Goal: Information Seeking & Learning: Get advice/opinions

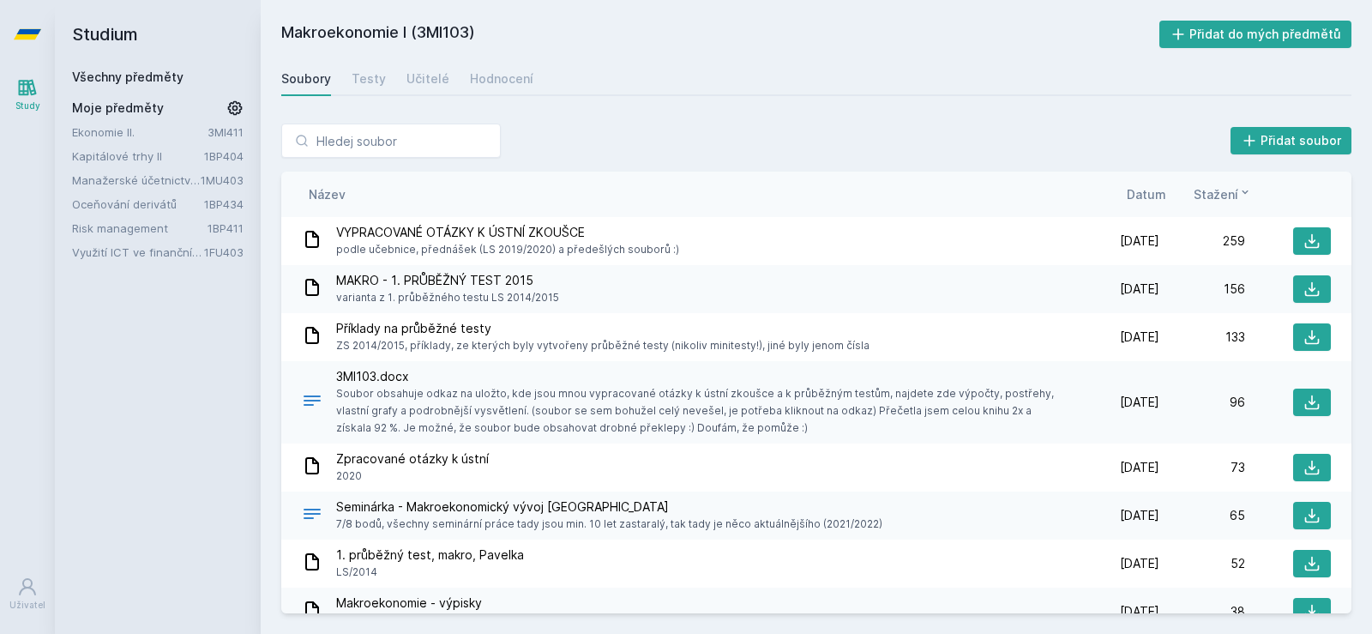
click at [144, 132] on link "Ekonomie II." at bounding box center [140, 132] width 136 height 17
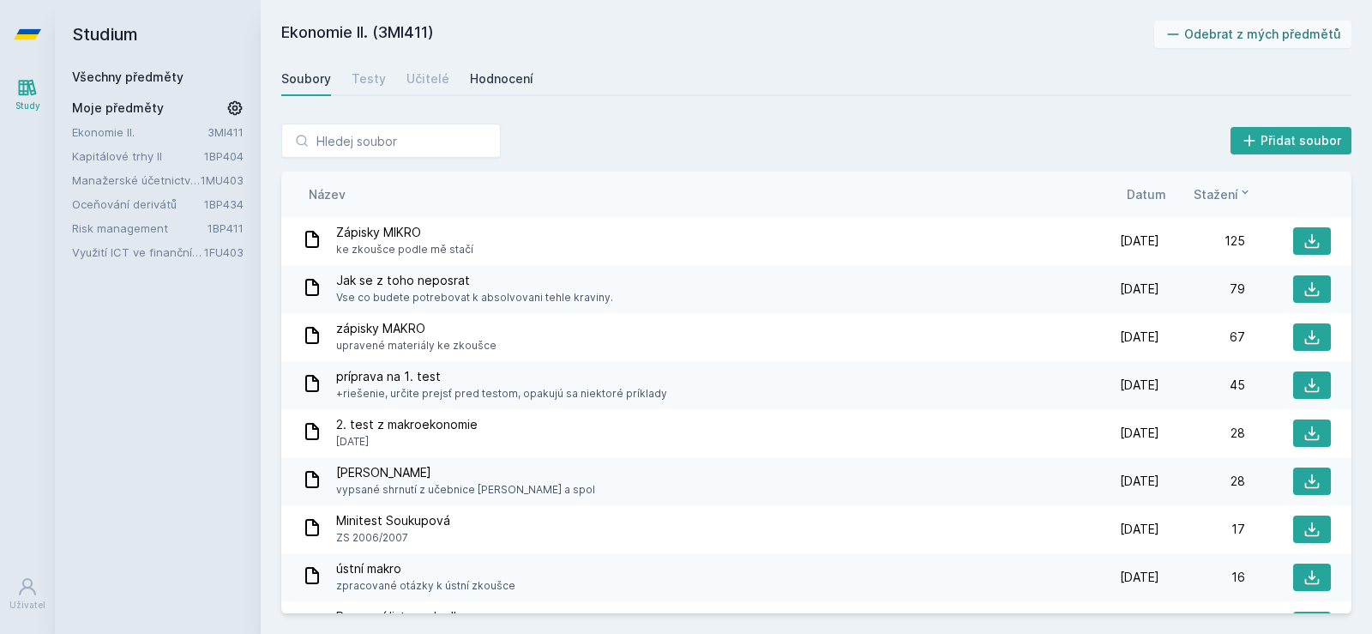
click at [492, 79] on div "Hodnocení" at bounding box center [501, 78] width 63 height 17
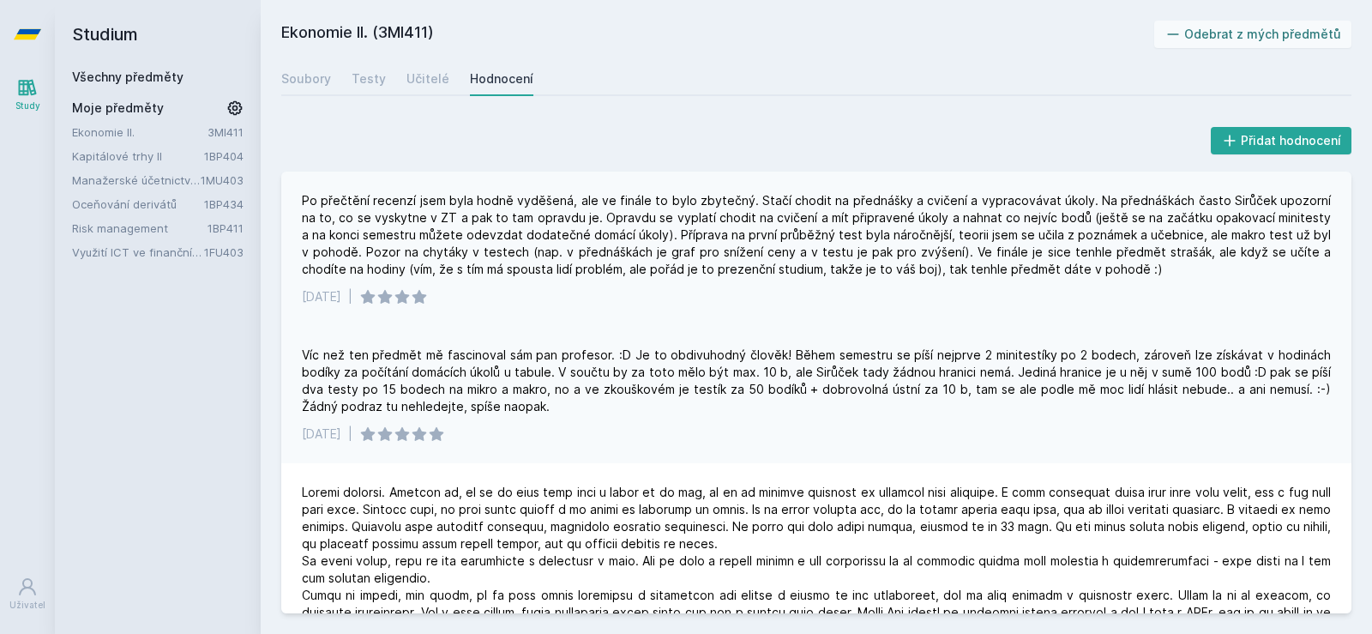
click at [334, 203] on div "Po přečtění recenzí jsem byla hodně vyděšená, ale ve finále to bylo zbytečný. S…" at bounding box center [816, 235] width 1029 height 86
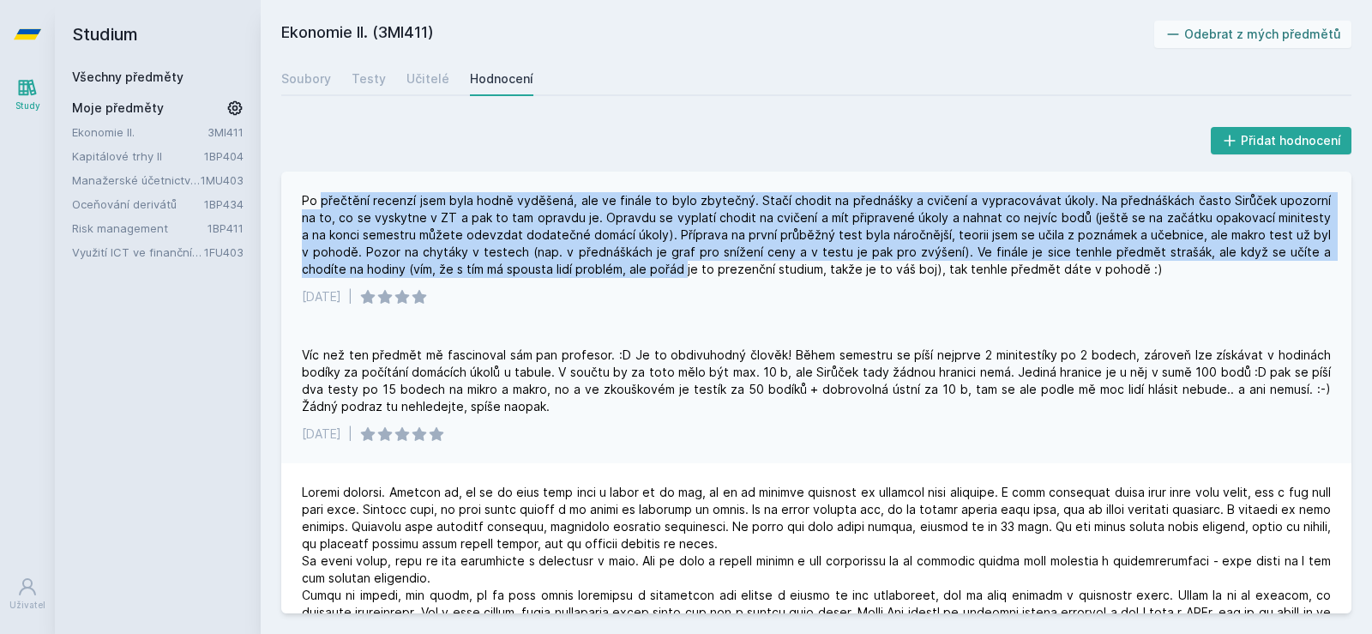
drag, startPoint x: 334, startPoint y: 203, endPoint x: 635, endPoint y: 273, distance: 308.9
click at [635, 273] on div "Po přečtění recenzí jsem byla hodně vyděšená, ale ve finále to bylo zbytečný. S…" at bounding box center [816, 235] width 1029 height 86
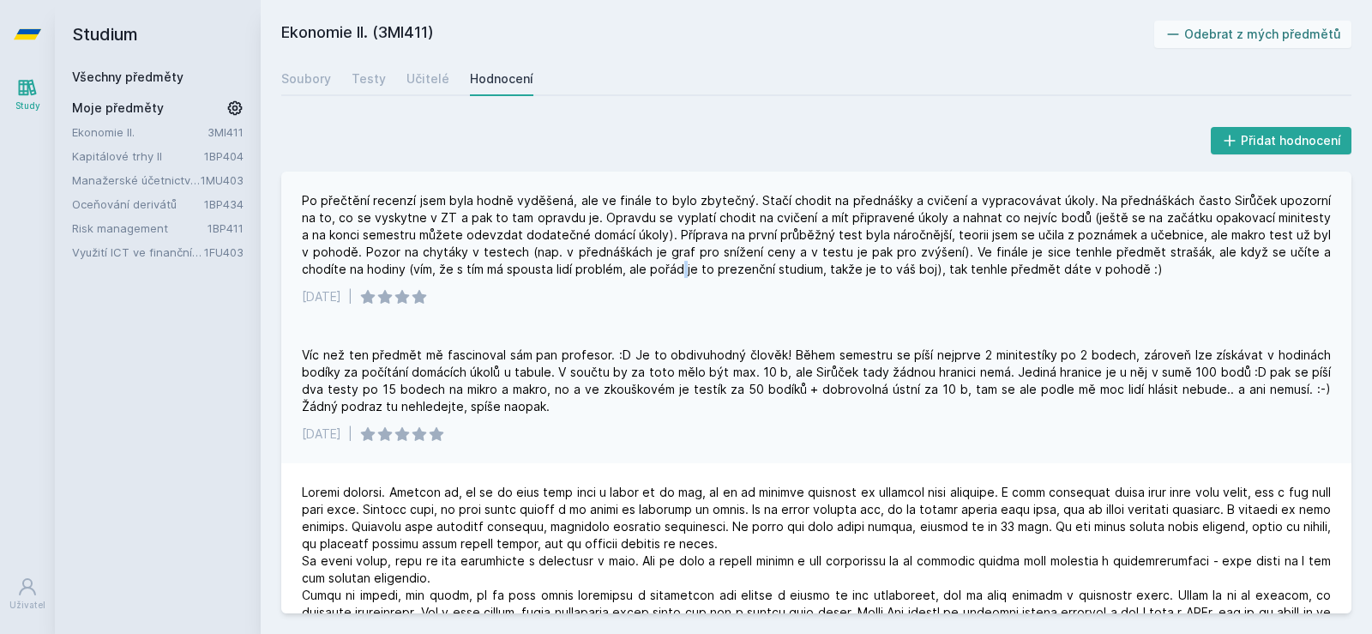
click at [635, 273] on div "Po přečtění recenzí jsem byla hodně vyděšená, ale ve finále to bylo zbytečný. S…" at bounding box center [816, 235] width 1029 height 86
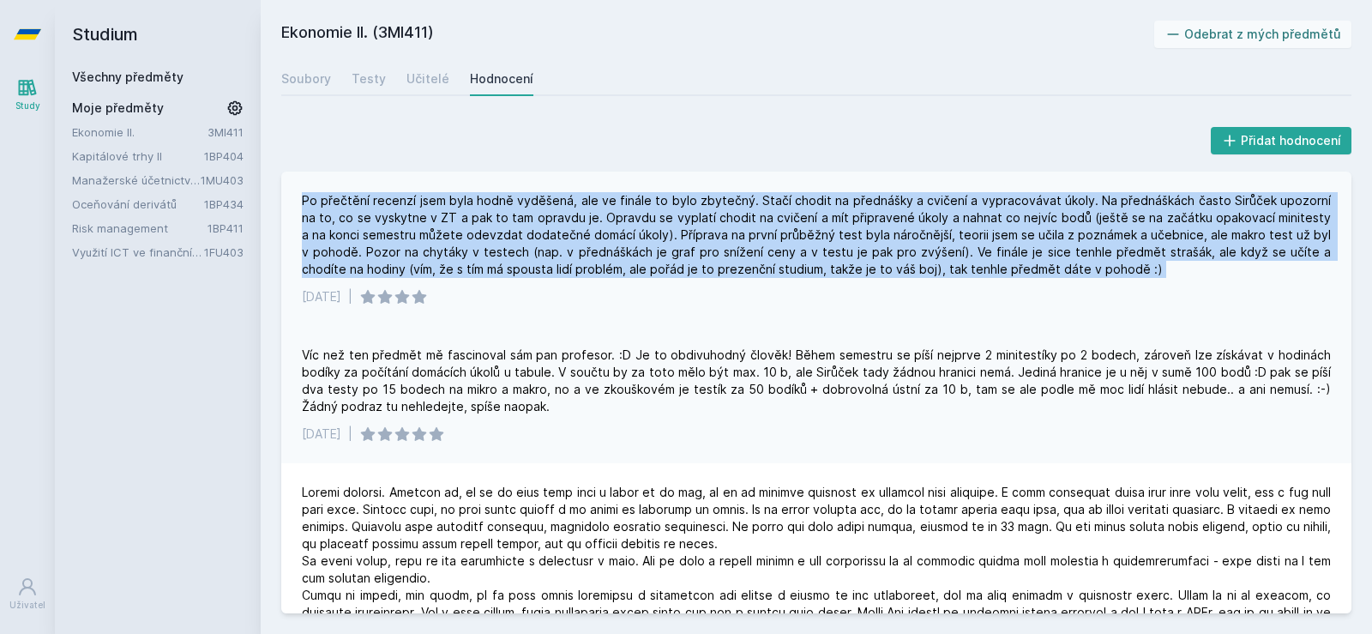
click at [635, 273] on div "Po přečtění recenzí jsem byla hodně vyděšená, ale ve finále to bylo zbytečný. S…" at bounding box center [816, 235] width 1029 height 86
click at [605, 196] on div "Po přečtění recenzí jsem byla hodně vyděšená, ale ve finále to bylo zbytečný. S…" at bounding box center [816, 235] width 1029 height 86
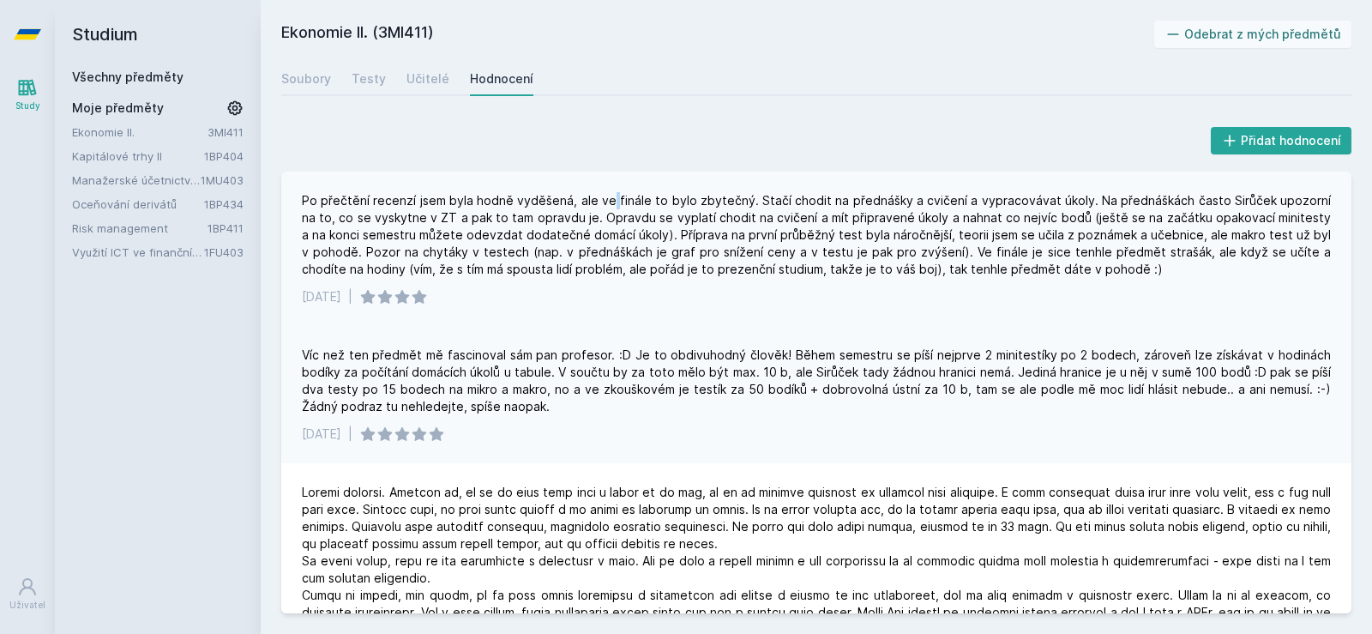
click at [605, 196] on div "Po přečtění recenzí jsem byla hodně vyděšená, ale ve finále to bylo zbytečný. S…" at bounding box center [816, 235] width 1029 height 86
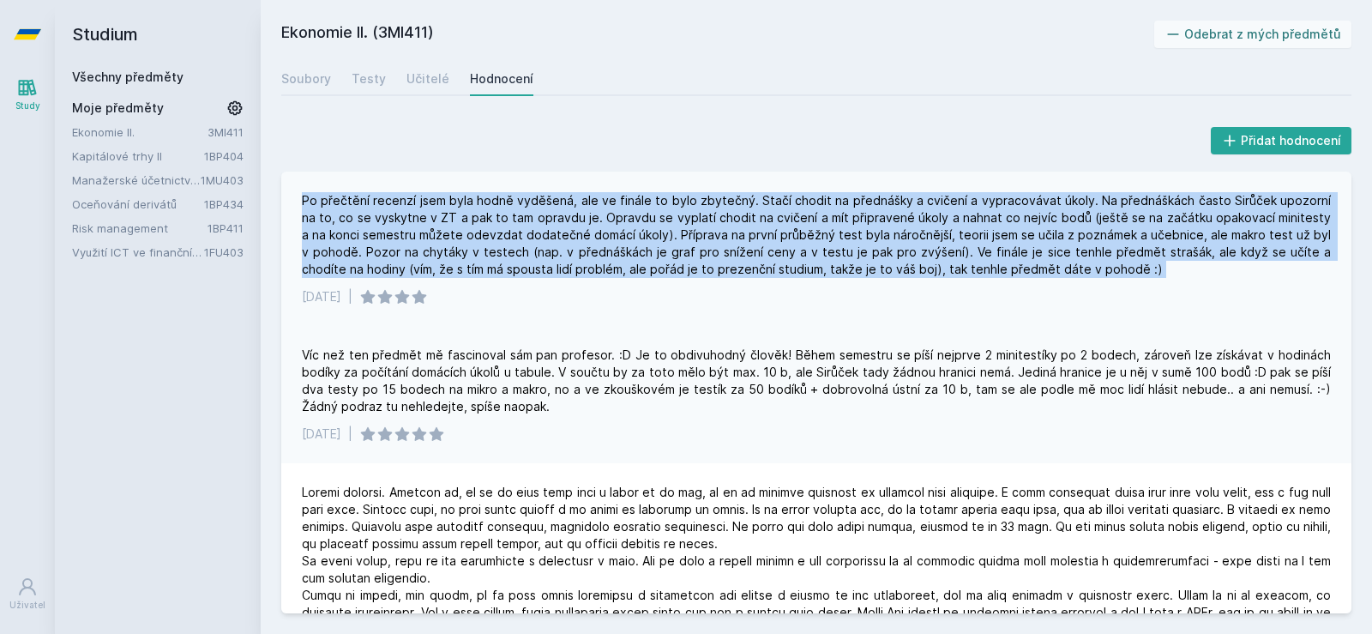
click at [605, 196] on div "Po přečtění recenzí jsem byla hodně vyděšená, ale ve finále to bylo zbytečný. S…" at bounding box center [816, 235] width 1029 height 86
click at [599, 203] on div "Po přečtění recenzí jsem byla hodně vyděšená, ale ve finále to bylo zbytečný. S…" at bounding box center [816, 235] width 1029 height 86
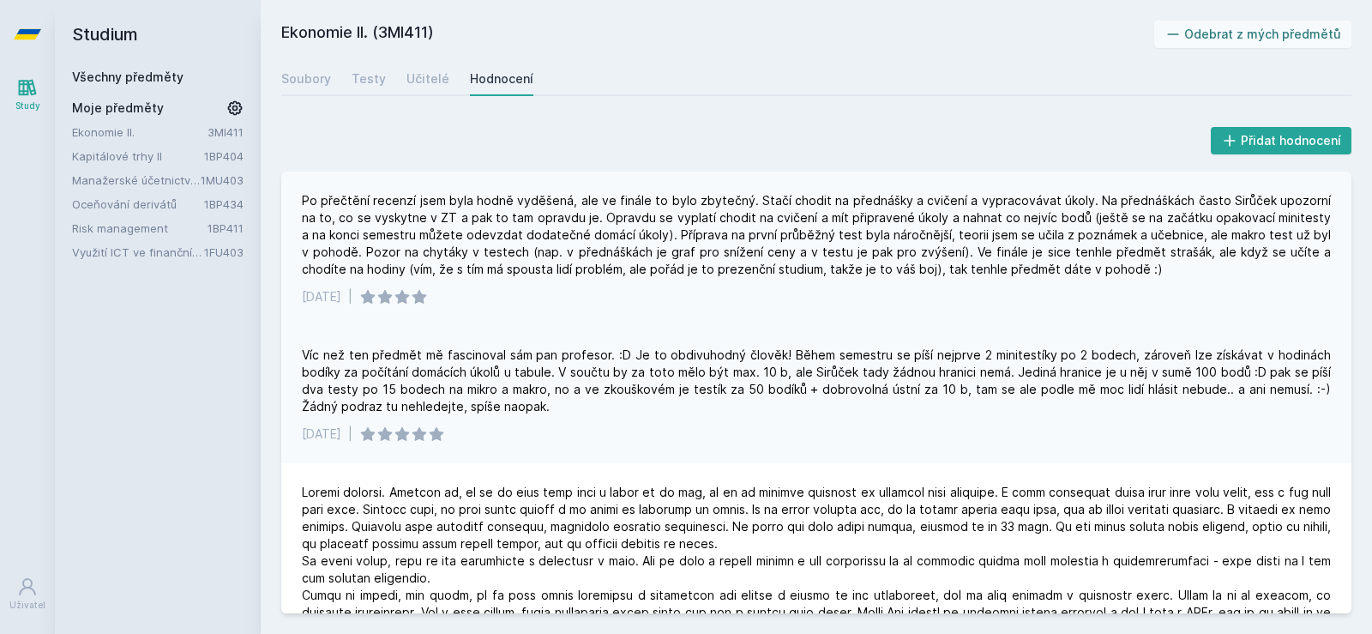
click at [599, 203] on div "Po přečtění recenzí jsem byla hodně vyděšená, ale ve finále to bylo zbytečný. S…" at bounding box center [816, 235] width 1029 height 86
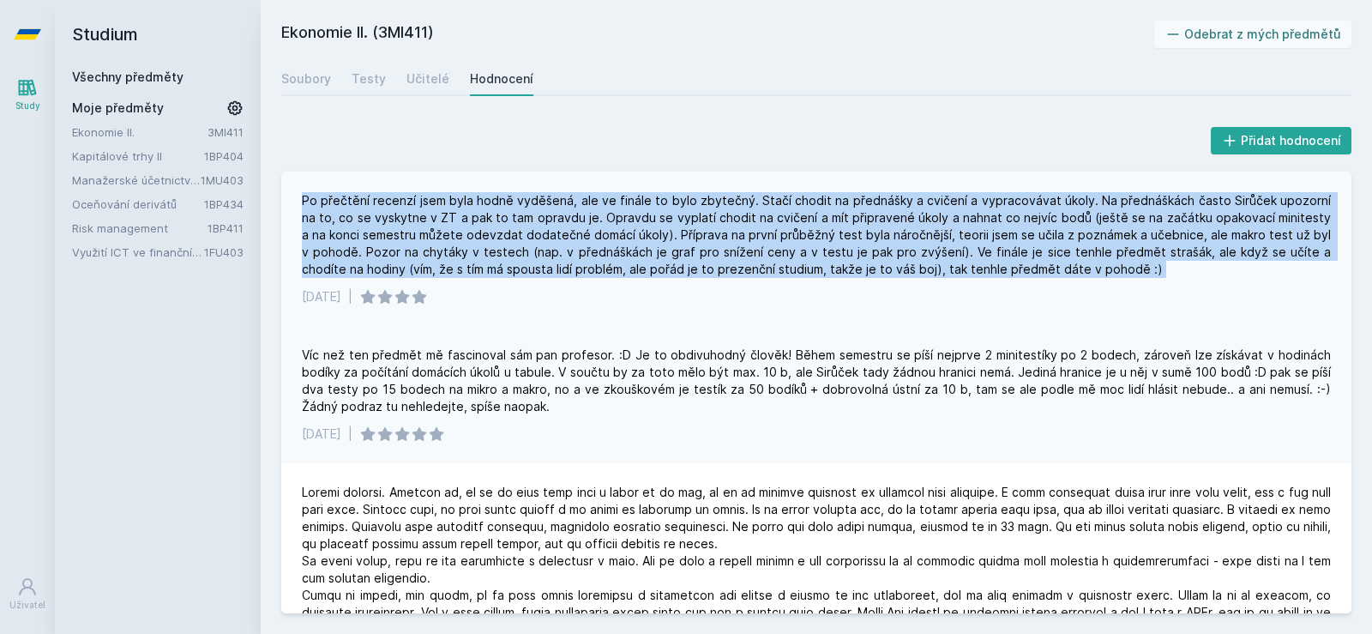
click at [599, 203] on div "Po přečtění recenzí jsem byla hodně vyděšená, ale ve finále to bylo zbytečný. S…" at bounding box center [816, 235] width 1029 height 86
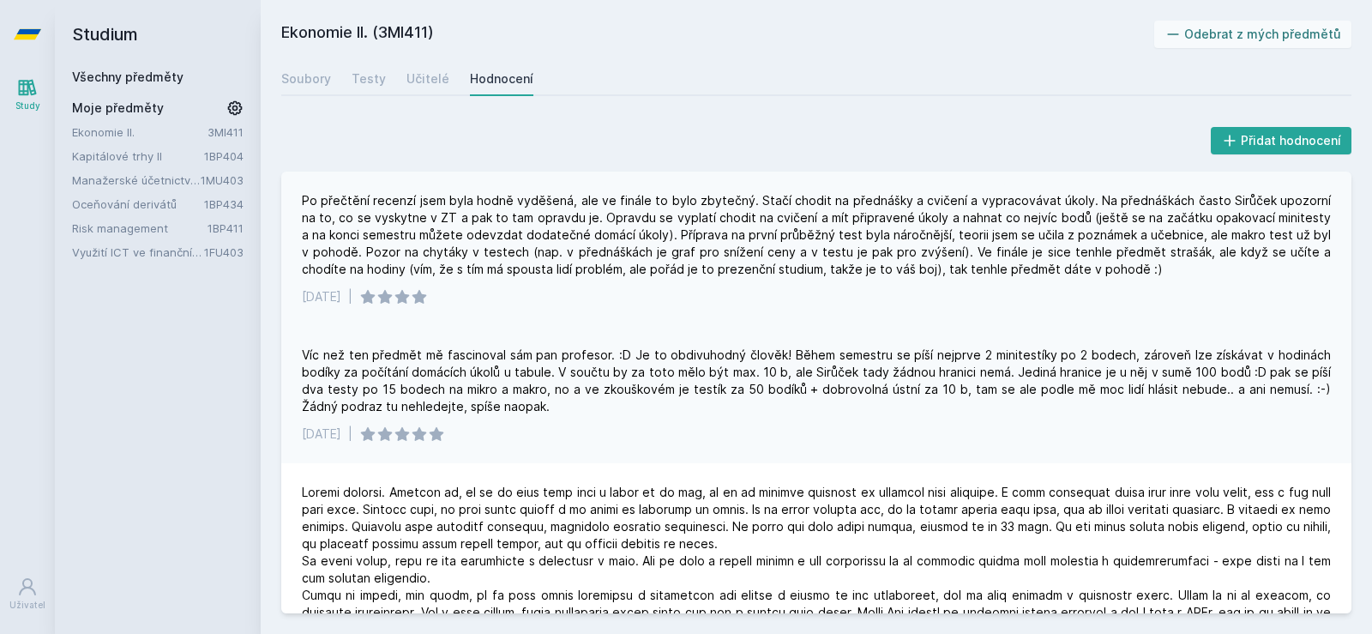
click at [1125, 214] on div "Po přečtění recenzí jsem byla hodně vyděšená, ale ve finále to bylo zbytečný. S…" at bounding box center [816, 235] width 1029 height 86
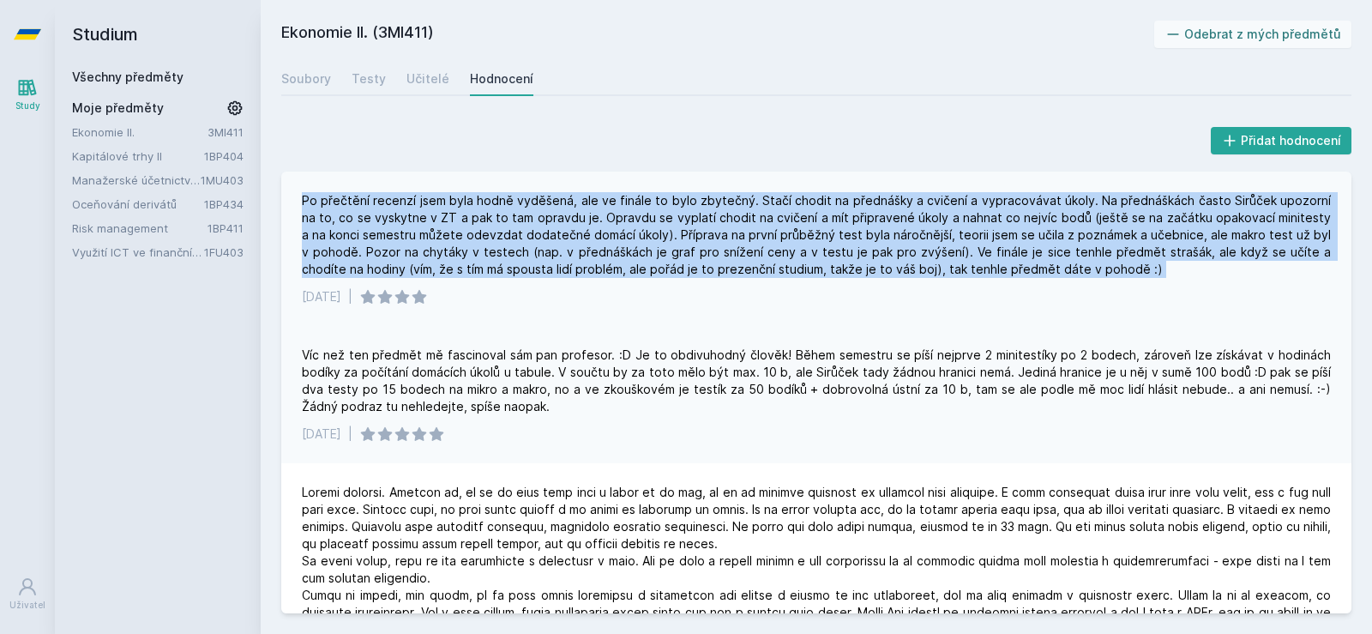
click at [1125, 214] on div "Po přečtění recenzí jsem byla hodně vyděšená, ale ve finále to bylo zbytečný. S…" at bounding box center [816, 235] width 1029 height 86
click at [1050, 245] on div "Po přečtění recenzí jsem byla hodně vyděšená, ale ve finále to bylo zbytečný. S…" at bounding box center [816, 235] width 1029 height 86
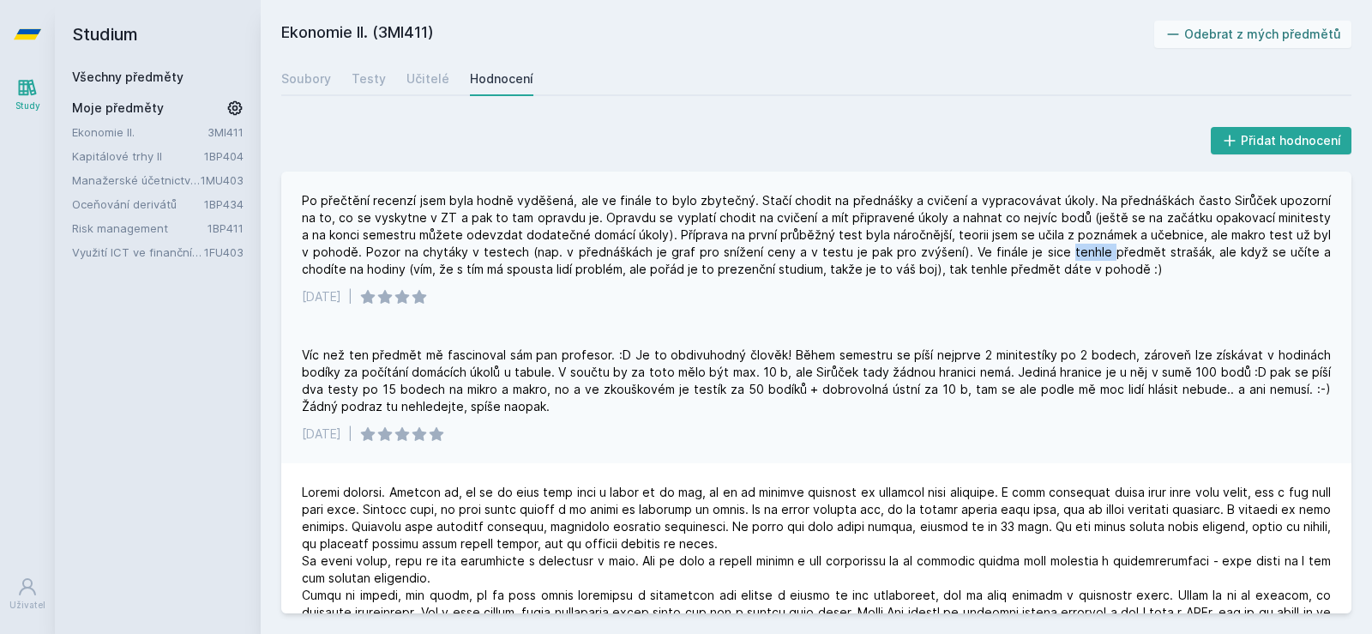
click at [1050, 245] on div "Po přečtění recenzí jsem byla hodně vyděšená, ale ve finále to bylo zbytečný. S…" at bounding box center [816, 235] width 1029 height 86
click at [488, 376] on div "Víc než ten předmět mě fascinoval sám pan profesor. :D Je to obdivuhodný člověk…" at bounding box center [816, 380] width 1029 height 69
click at [487, 376] on div "Víc než ten předmět mě fascinoval sám pan profesor. :D Je to obdivuhodný člověk…" at bounding box center [816, 380] width 1029 height 69
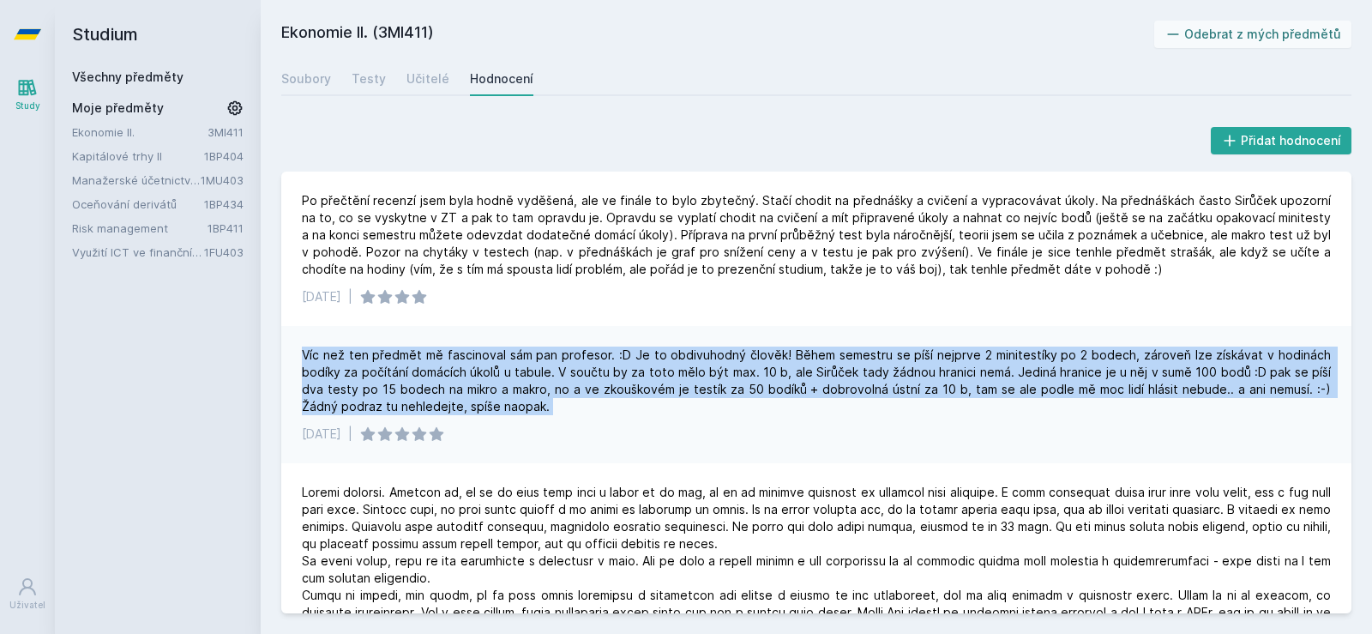
click at [487, 376] on div "Víc než ten předmět mě fascinoval sám pan profesor. :D Je to obdivuhodný člověk…" at bounding box center [816, 380] width 1029 height 69
click at [535, 361] on div "Víc než ten předmět mě fascinoval sám pan profesor. :D Je to obdivuhodný člověk…" at bounding box center [816, 380] width 1029 height 69
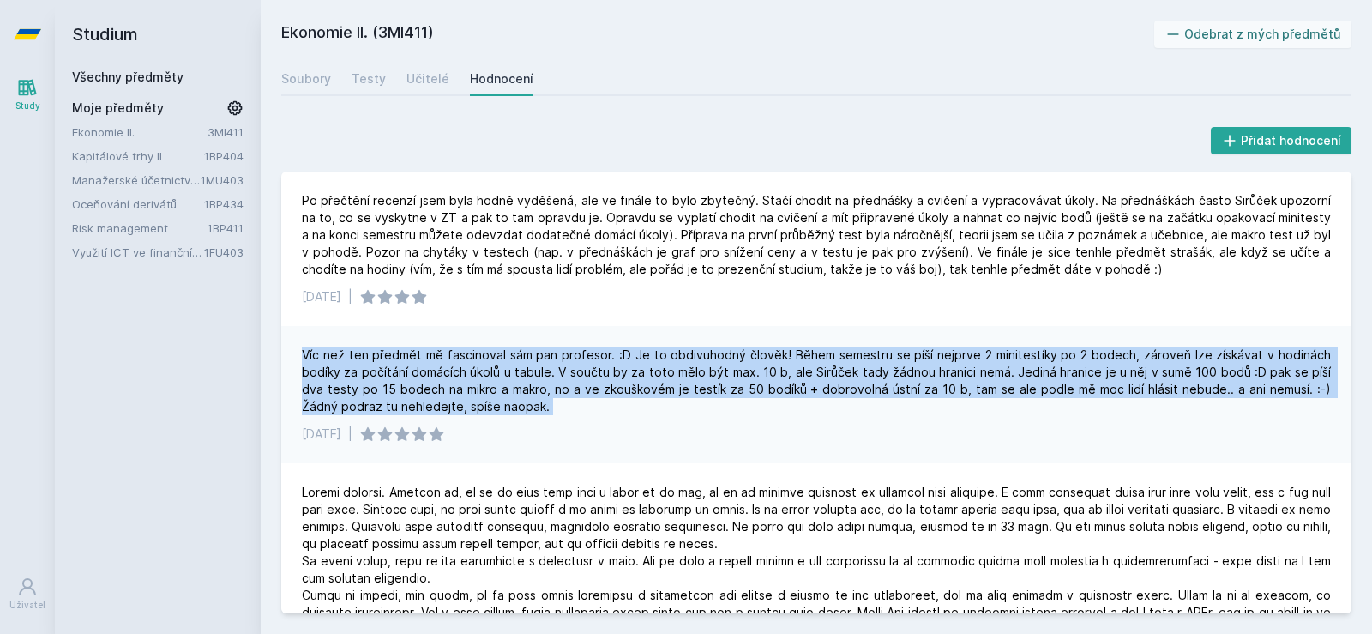
click at [617, 338] on div "Víc než ten předmět mě fascinoval sám pan profesor. :D Je to obdivuhodný člověk…" at bounding box center [816, 394] width 1070 height 137
click at [613, 339] on div "Víc než ten předmět mě fascinoval sám pan profesor. :D Je to obdivuhodný člověk…" at bounding box center [816, 394] width 1070 height 137
click at [587, 350] on div "Víc než ten předmět mě fascinoval sám pan profesor. :D Je to obdivuhodný člověk…" at bounding box center [816, 380] width 1029 height 69
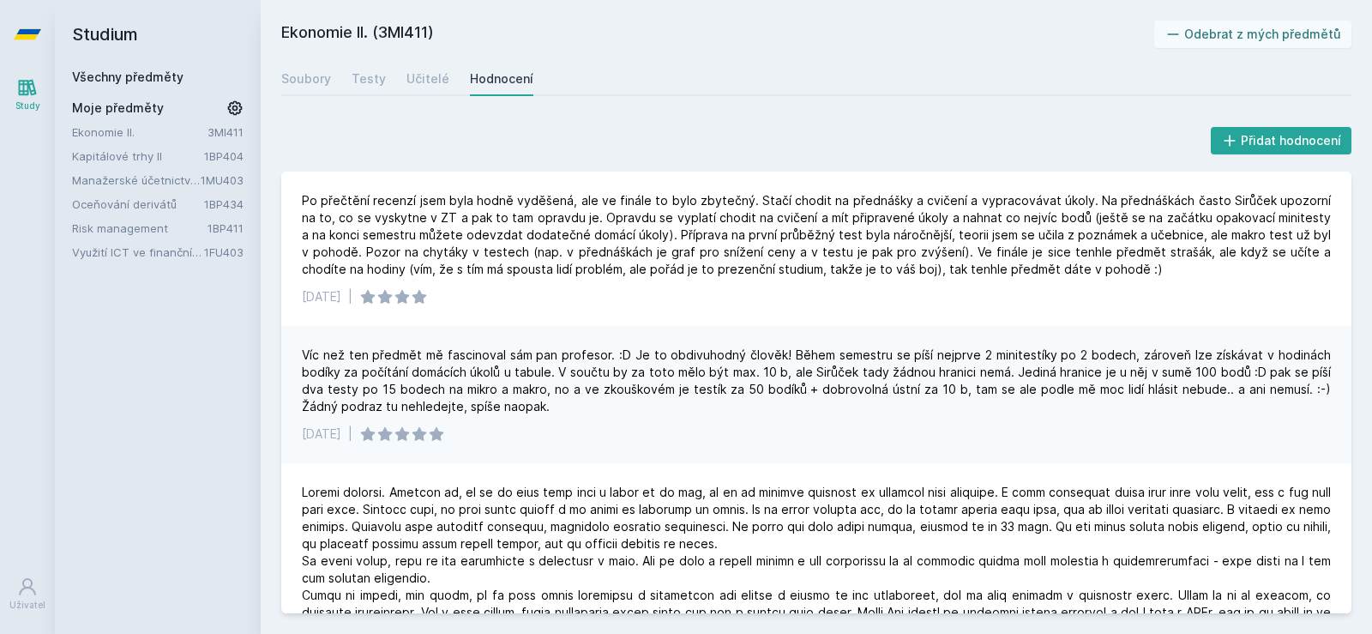
click at [583, 352] on div "Víc než ten předmět mě fascinoval sám pan profesor. :D Je to obdivuhodný člověk…" at bounding box center [816, 380] width 1029 height 69
click at [560, 368] on div "Víc než ten předmět mě fascinoval sám pan profesor. :D Je to obdivuhodný člověk…" at bounding box center [816, 380] width 1029 height 69
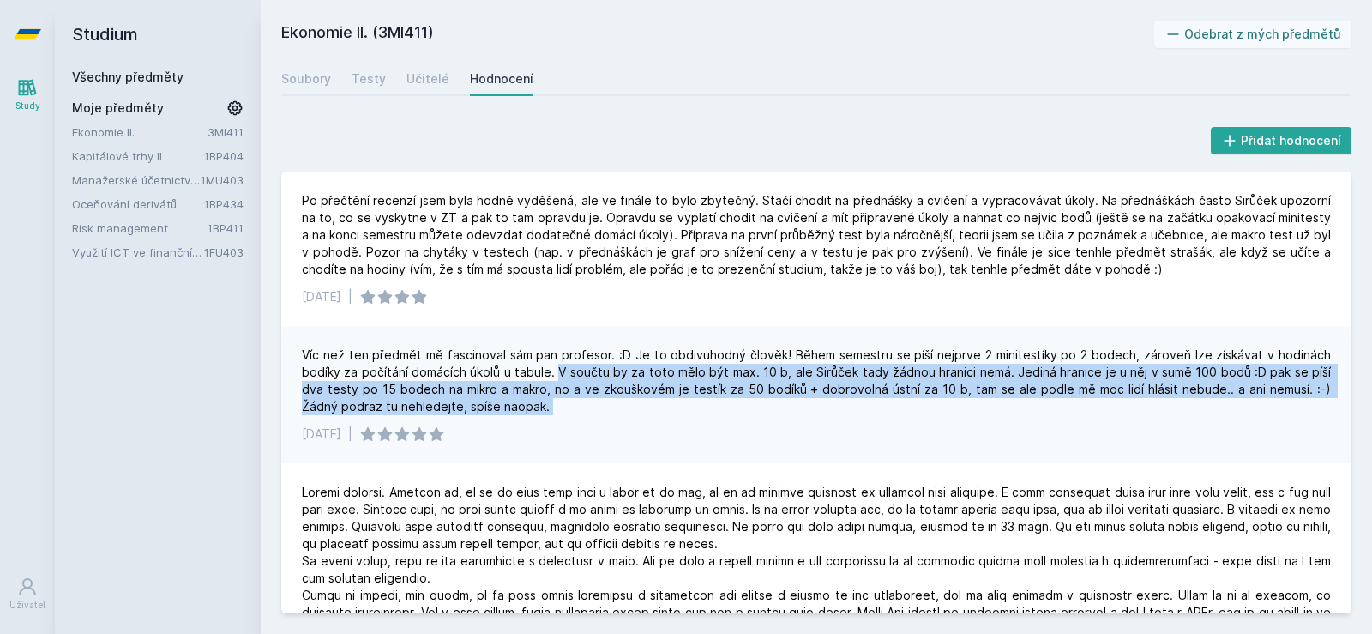
drag, startPoint x: 560, startPoint y: 368, endPoint x: 564, endPoint y: 414, distance: 46.5
click at [564, 414] on div "Víc než ten předmět mě fascinoval sám pan profesor. :D Je to obdivuhodný člověk…" at bounding box center [816, 380] width 1029 height 69
